Goal: Entertainment & Leisure: Consume media (video, audio)

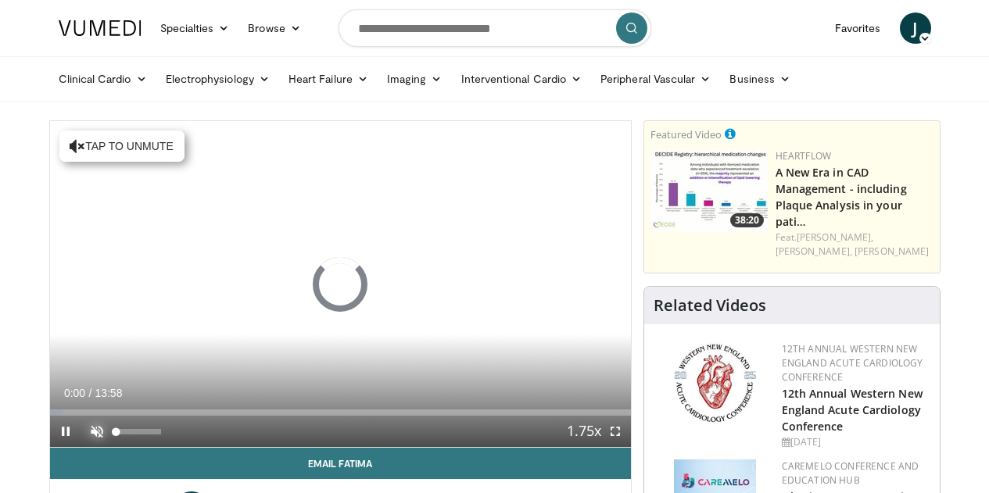
click at [81, 447] on span "Video Player" at bounding box center [96, 431] width 31 height 31
